Goal: Transaction & Acquisition: Purchase product/service

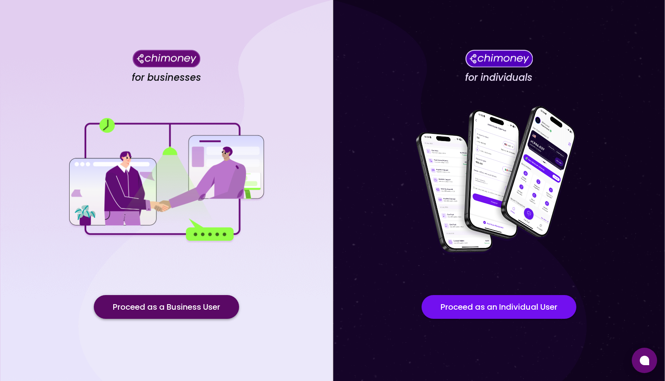
click at [213, 309] on button "Proceed as a Business User" at bounding box center [166, 307] width 145 height 24
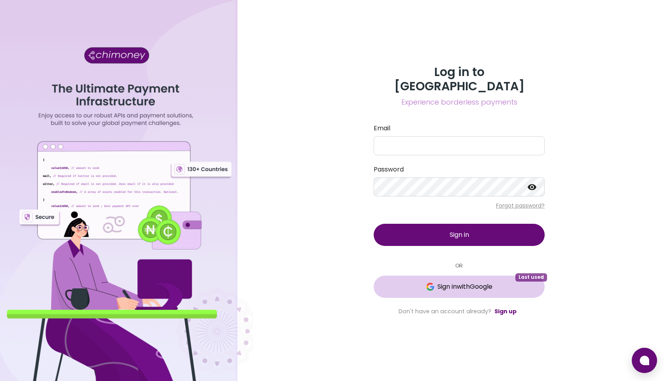
click at [444, 282] on span "Sign in with Google" at bounding box center [464, 286] width 55 height 9
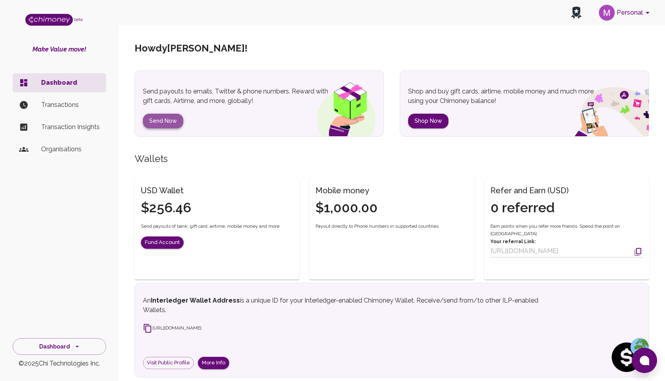
click at [158, 119] on button "Send Now" at bounding box center [163, 121] width 40 height 15
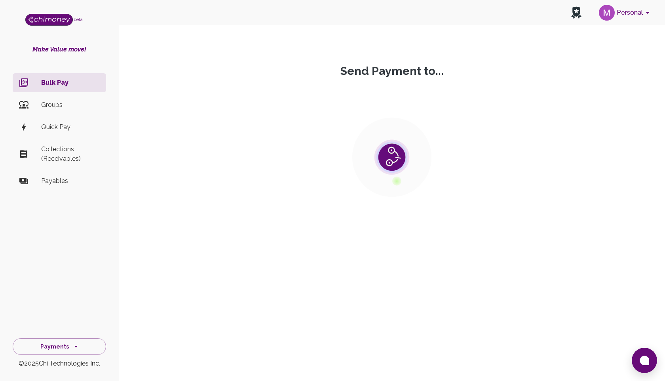
click at [217, 142] on section at bounding box center [392, 157] width 534 height 158
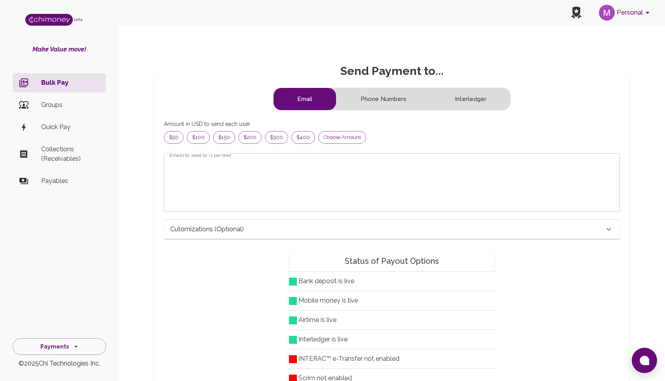
scroll to position [102, 442]
click at [232, 173] on textarea "Emails to send to (1 per line)" at bounding box center [391, 183] width 445 height 46
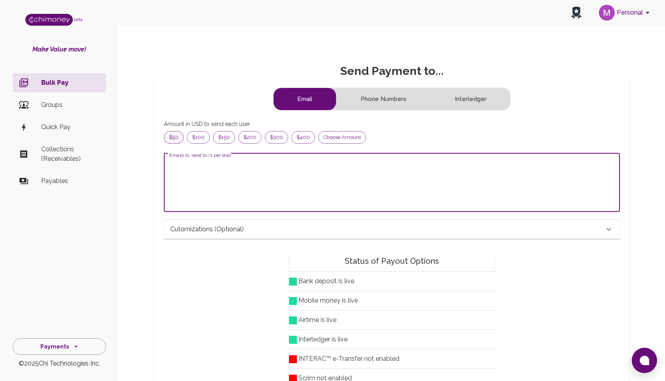
click at [172, 139] on span "$50" at bounding box center [173, 137] width 19 height 8
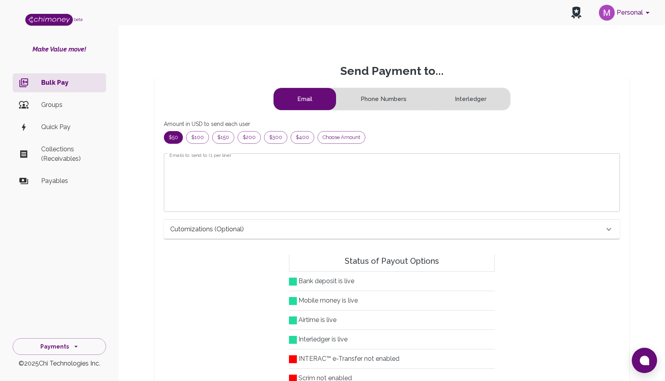
click at [211, 190] on textarea "Emails to send to (1 per line)" at bounding box center [391, 183] width 445 height 46
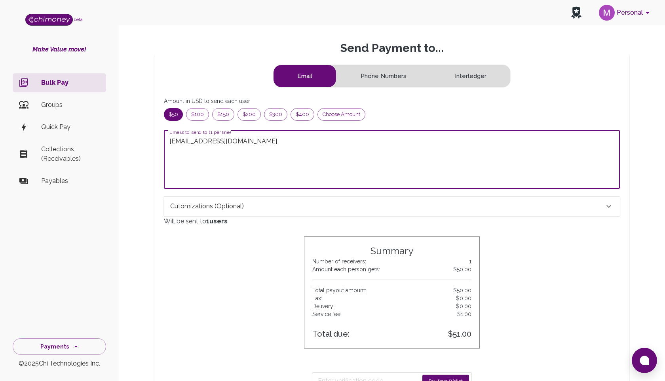
scroll to position [218, 0]
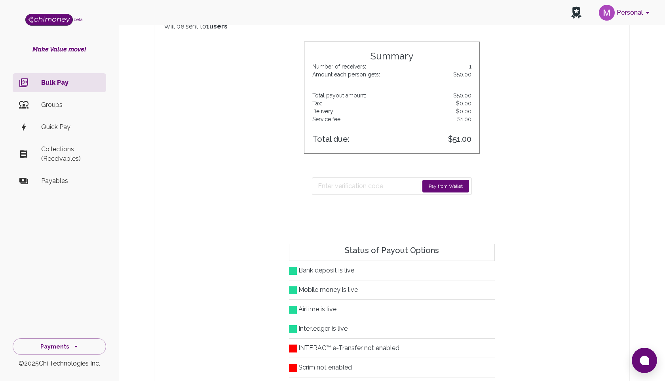
type textarea "mahfuz@chimoney.io"
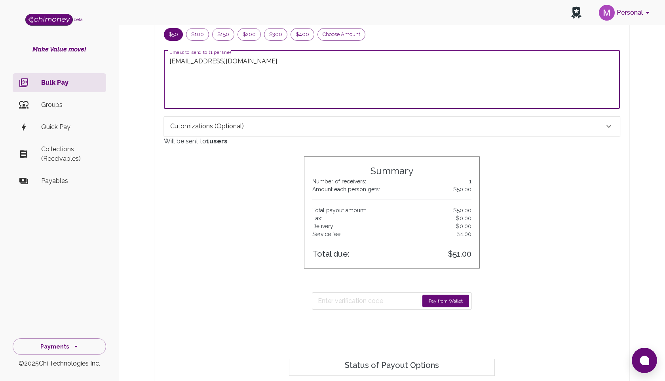
scroll to position [101, 0]
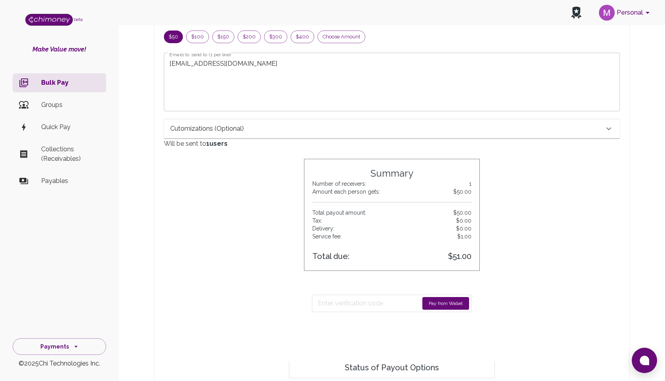
click at [435, 301] on button "Pay from Wallet" at bounding box center [445, 303] width 47 height 13
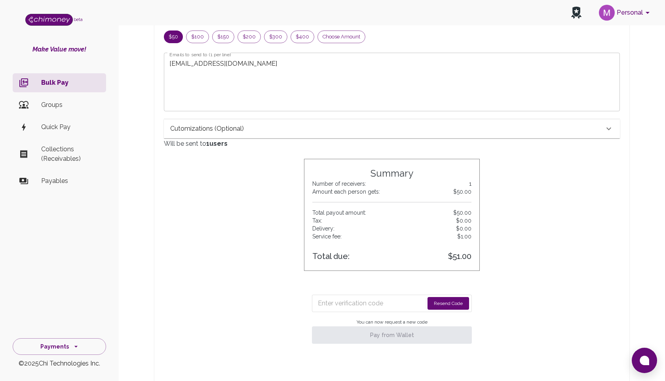
click at [365, 300] on input "Enter verification code" at bounding box center [371, 303] width 106 height 13
paste input "0528"
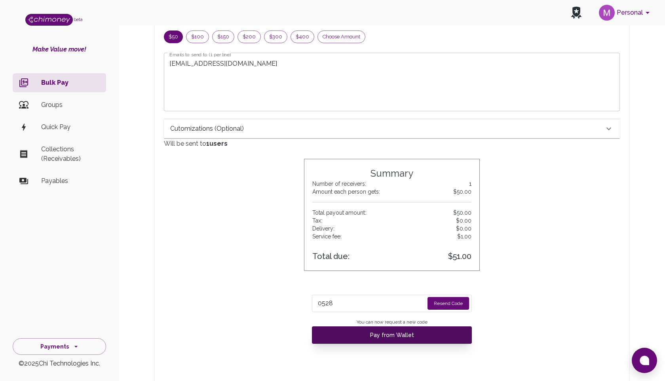
type input "0528"
click at [386, 337] on button "Pay from Wallet" at bounding box center [392, 334] width 160 height 17
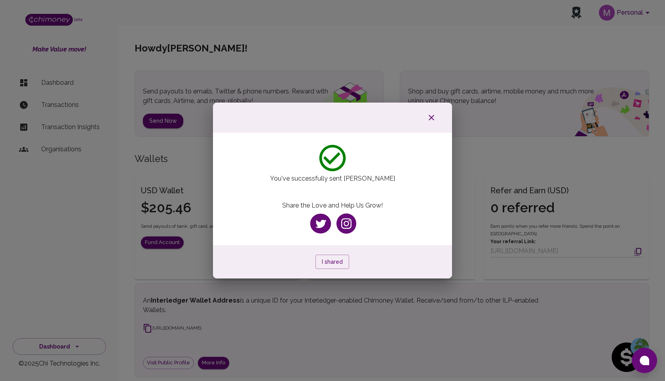
click at [430, 117] on icon "button" at bounding box center [431, 117] width 9 height 9
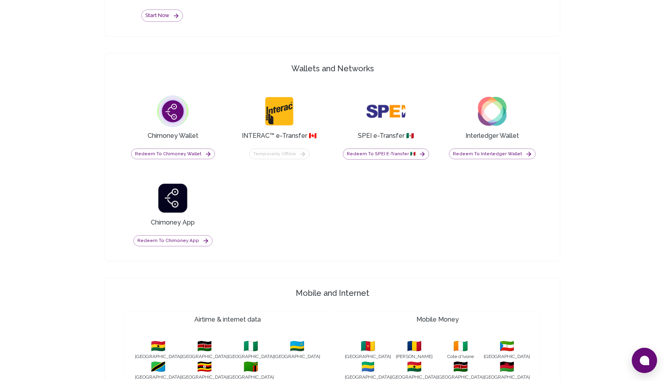
scroll to position [630, 0]
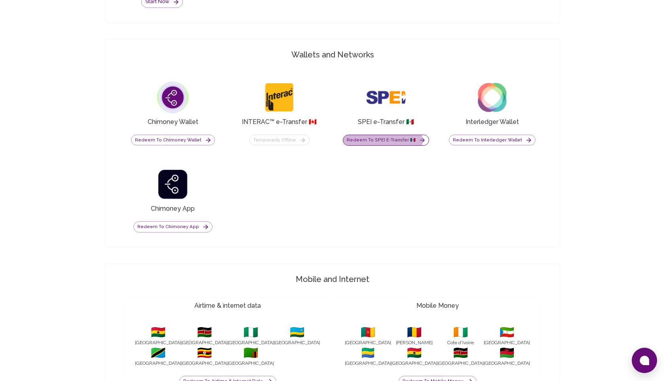
click at [377, 141] on button "Redeem to SPEI e-Transfer 🇲🇽" at bounding box center [386, 140] width 86 height 11
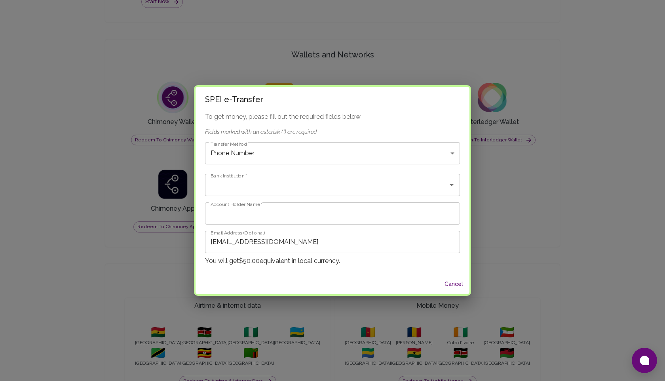
click at [261, 35] on div "SPEI e-Transfer To get money, please fill out the required fields below Fields …" at bounding box center [332, 190] width 665 height 381
